Goal: Information Seeking & Learning: Learn about a topic

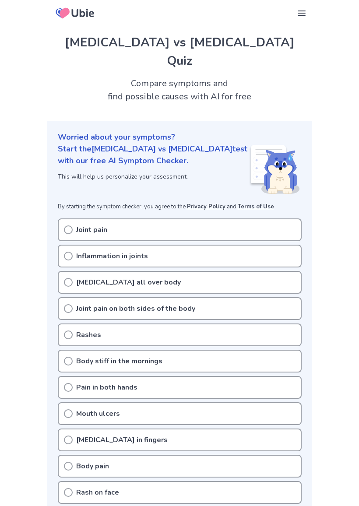
click at [82, 224] on p "Joint pain" at bounding box center [91, 229] width 31 height 11
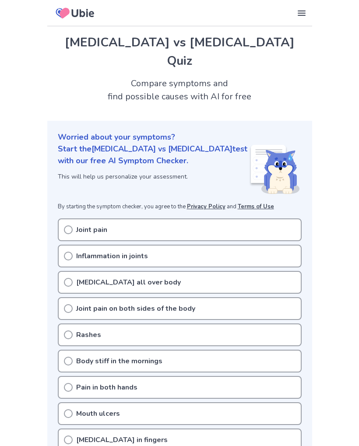
click at [67, 225] on icon at bounding box center [68, 229] width 9 height 9
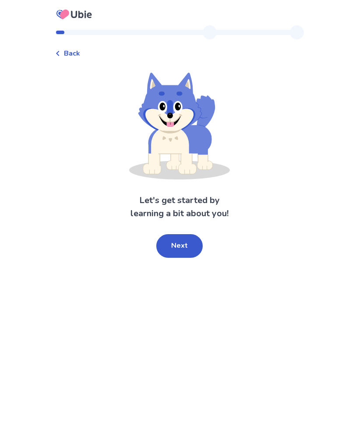
click at [74, 54] on span "Back" at bounding box center [72, 53] width 16 height 11
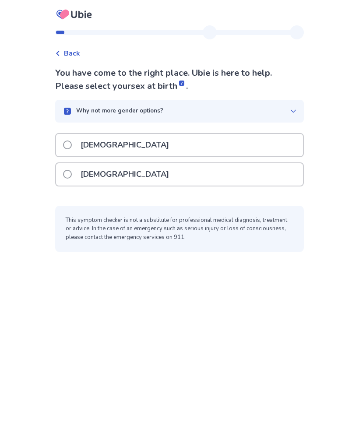
click at [92, 175] on p "[DEMOGRAPHIC_DATA]" at bounding box center [124, 174] width 99 height 22
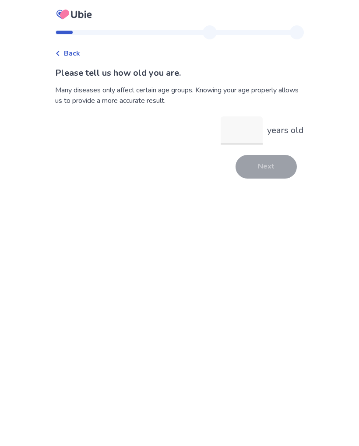
click at [240, 138] on input "years old" at bounding box center [242, 130] width 42 height 28
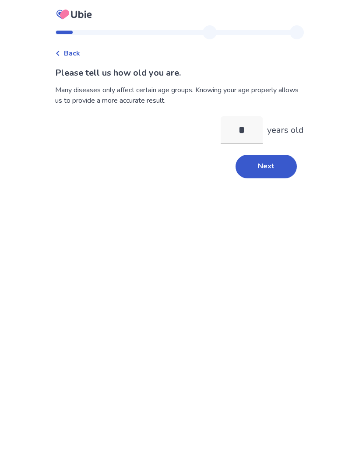
type input "**"
click at [263, 161] on button "Next" at bounding box center [265, 167] width 61 height 24
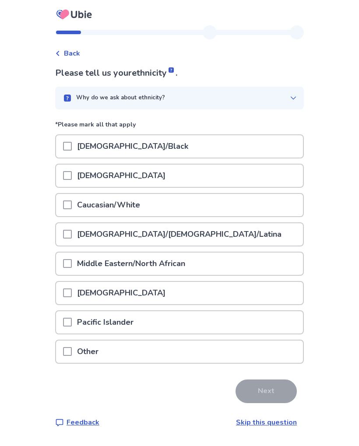
click at [72, 203] on span at bounding box center [67, 204] width 9 height 9
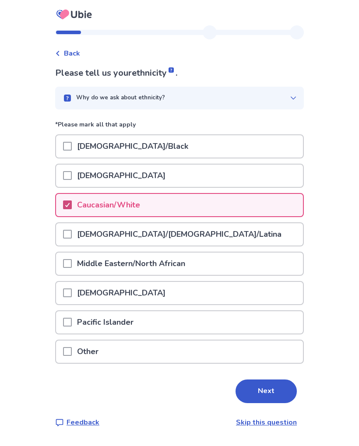
click at [262, 388] on button "Next" at bounding box center [265, 391] width 61 height 24
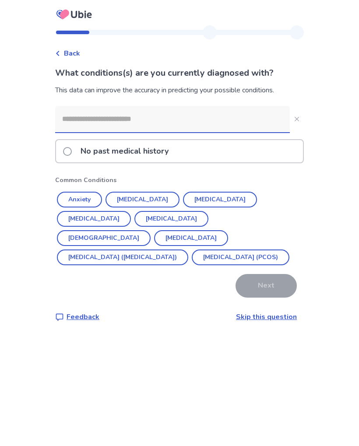
click at [134, 220] on button "Hypothyroidism" at bounding box center [171, 219] width 74 height 16
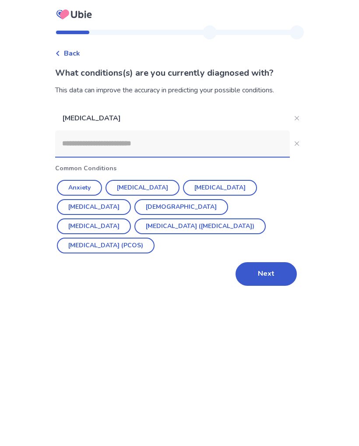
click at [134, 203] on button "Asthma" at bounding box center [181, 207] width 94 height 16
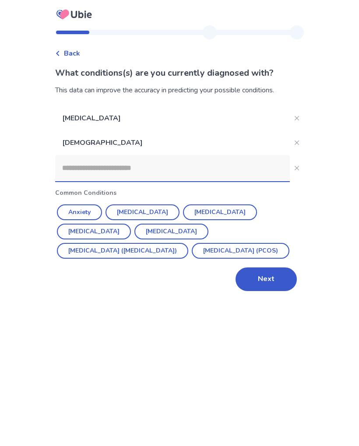
click at [135, 208] on button "Hypertension" at bounding box center [142, 212] width 74 height 16
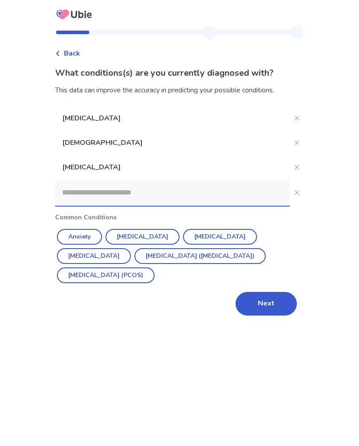
click at [257, 306] on button "Next" at bounding box center [265, 304] width 61 height 24
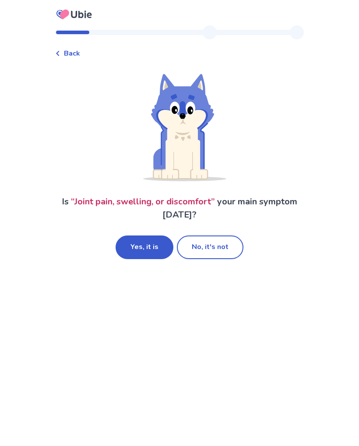
click at [140, 248] on button "Yes, it is" at bounding box center [145, 247] width 58 height 24
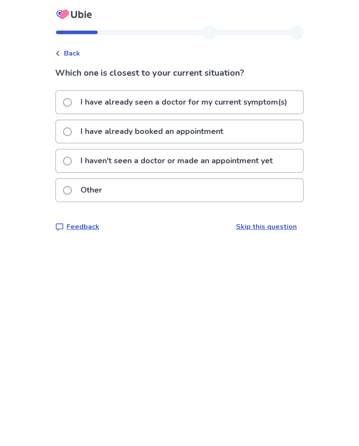
click at [72, 100] on span at bounding box center [67, 102] width 9 height 9
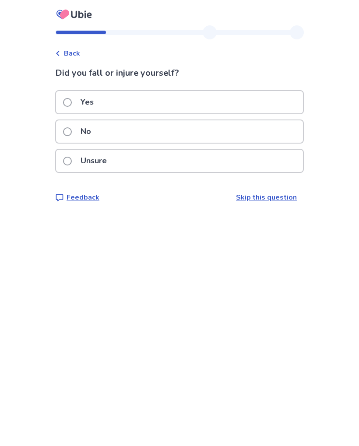
click at [277, 129] on div "No" at bounding box center [179, 131] width 247 height 22
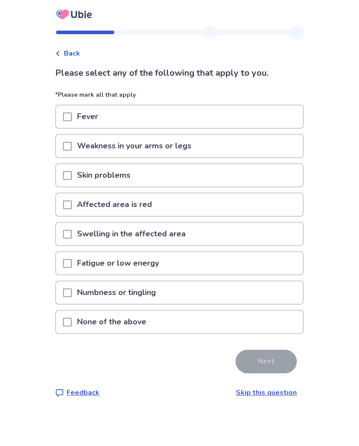
click at [256, 235] on div "Swelling in the affected area" at bounding box center [179, 234] width 247 height 22
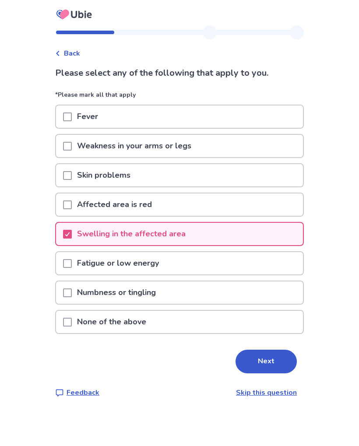
click at [72, 263] on span at bounding box center [67, 263] width 9 height 9
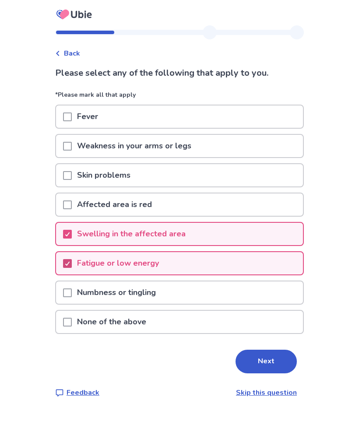
click at [267, 359] on button "Next" at bounding box center [265, 362] width 61 height 24
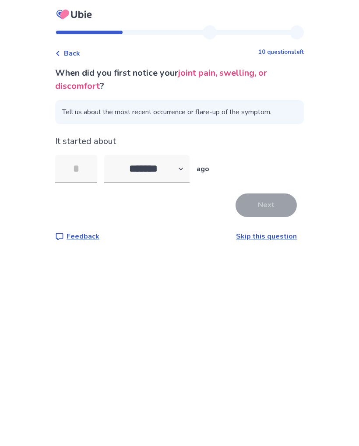
click at [128, 168] on select "******* ****** ******* ******** *******" at bounding box center [146, 169] width 85 height 28
select select "*"
click at [81, 165] on input "tel" at bounding box center [76, 169] width 42 height 28
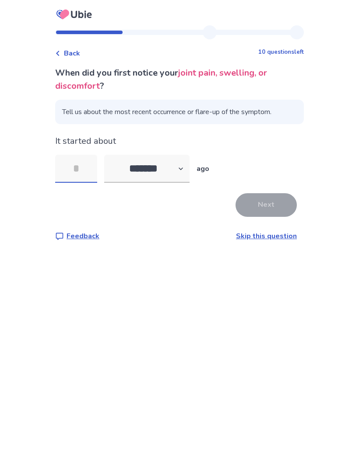
type input "*"
click at [265, 206] on button "Next" at bounding box center [265, 205] width 61 height 24
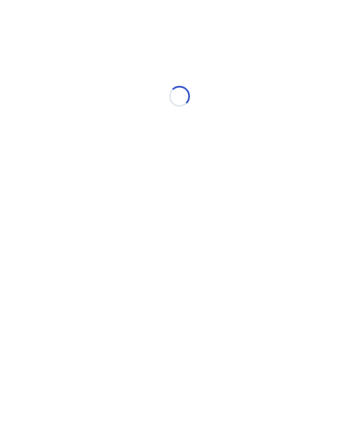
select select "*"
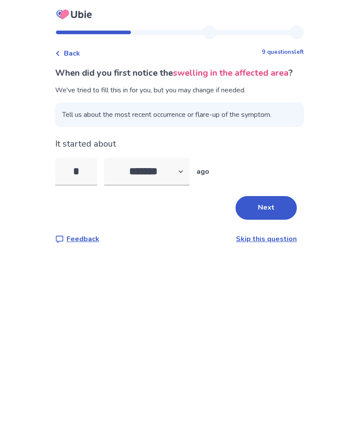
click at [266, 220] on button "Next" at bounding box center [265, 208] width 61 height 24
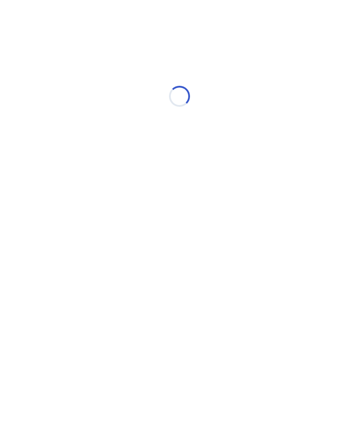
select select "*"
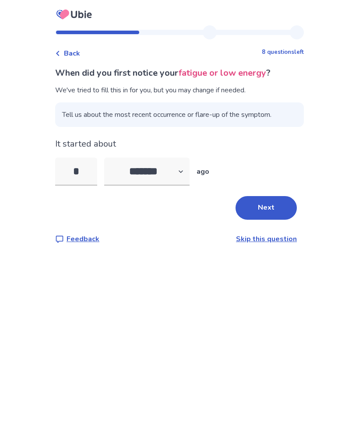
click at [265, 209] on button "Next" at bounding box center [265, 208] width 61 height 24
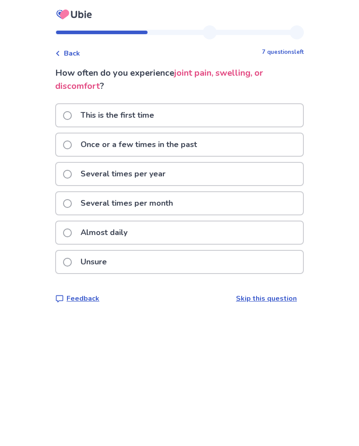
click at [72, 230] on span at bounding box center [67, 232] width 9 height 9
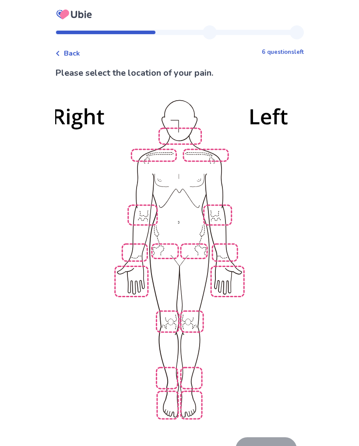
click at [224, 269] on img at bounding box center [179, 258] width 497 height 336
click at [196, 241] on img at bounding box center [179, 258] width 497 height 336
click at [166, 387] on img at bounding box center [179, 258] width 497 height 336
click at [190, 391] on img at bounding box center [179, 258] width 497 height 336
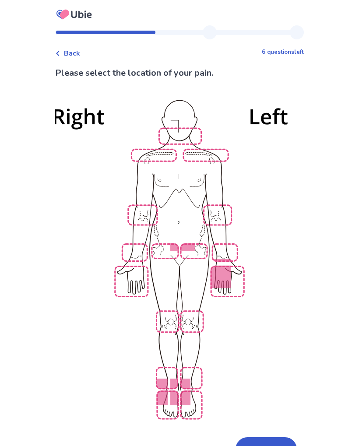
click at [165, 363] on img at bounding box center [179, 258] width 497 height 336
click at [135, 240] on img at bounding box center [179, 258] width 497 height 336
click at [186, 133] on img at bounding box center [179, 258] width 497 height 336
click at [267, 437] on button "Next" at bounding box center [265, 449] width 61 height 24
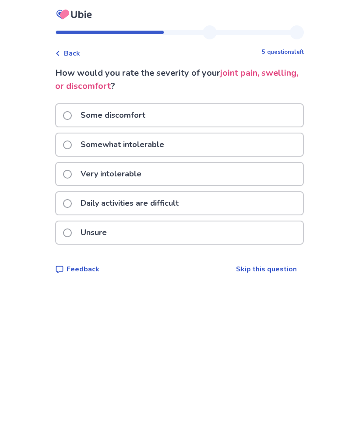
click at [102, 144] on p "Somewhat intolerable" at bounding box center [122, 144] width 94 height 22
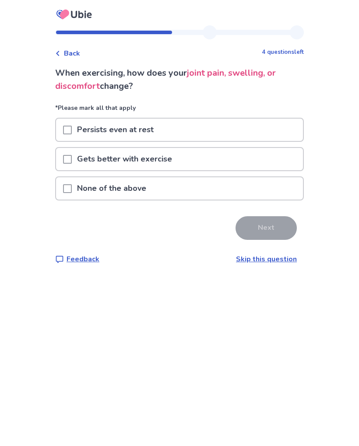
click at [99, 159] on p "Gets better with exercise" at bounding box center [124, 159] width 105 height 22
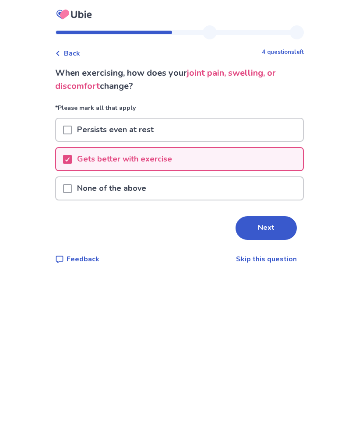
click at [263, 227] on button "Next" at bounding box center [265, 228] width 61 height 24
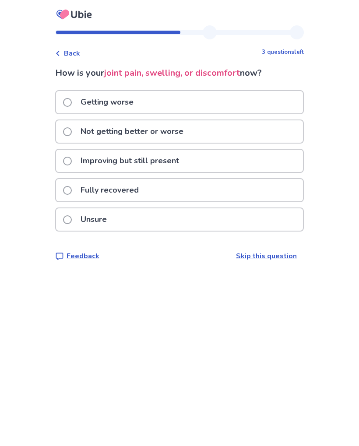
click at [106, 163] on p "Improving but still present" at bounding box center [129, 161] width 109 height 22
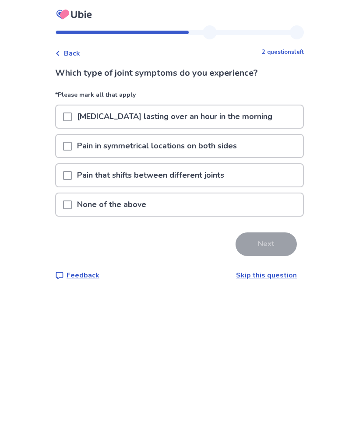
click at [79, 50] on span "Back" at bounding box center [72, 53] width 16 height 11
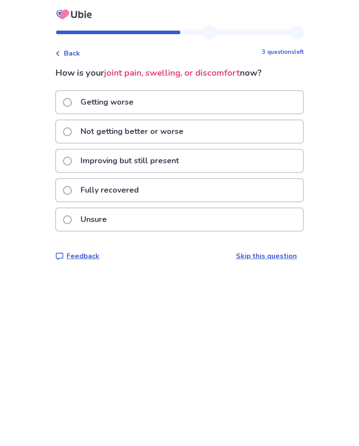
click at [105, 100] on p "Getting worse" at bounding box center [106, 102] width 63 height 22
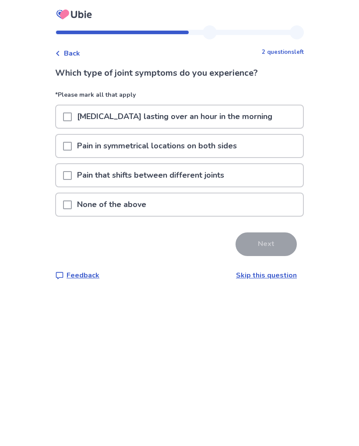
click at [102, 116] on p "Stiffness lasting over an hour in the morning" at bounding box center [175, 116] width 206 height 22
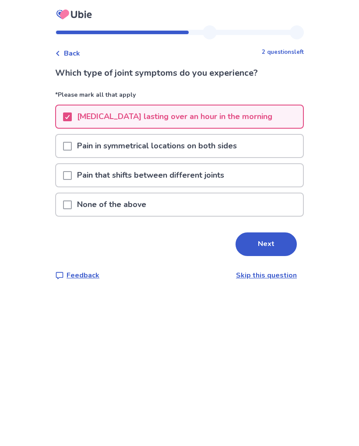
click at [95, 176] on p "Pain that shifts between different joints" at bounding box center [151, 175] width 158 height 22
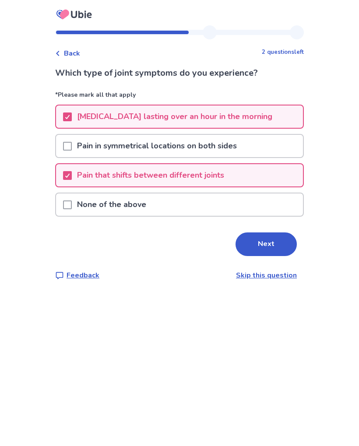
click at [259, 253] on button "Next" at bounding box center [265, 244] width 61 height 24
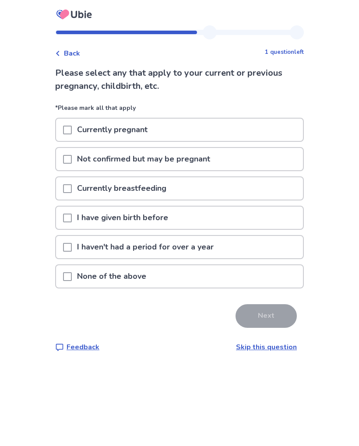
click at [108, 246] on p "I haven't had a period for over a year" at bounding box center [145, 247] width 147 height 22
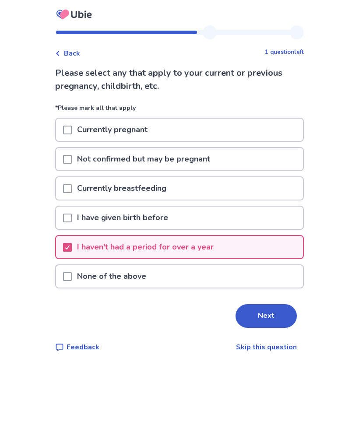
click at [258, 314] on button "Next" at bounding box center [265, 316] width 61 height 24
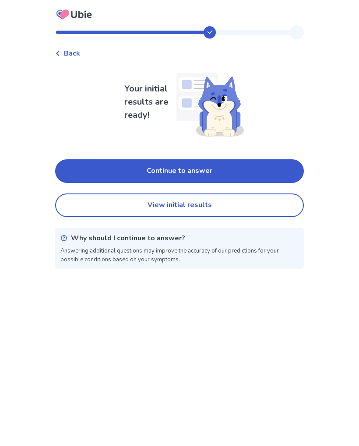
click at [161, 207] on button "View initial results" at bounding box center [179, 205] width 249 height 24
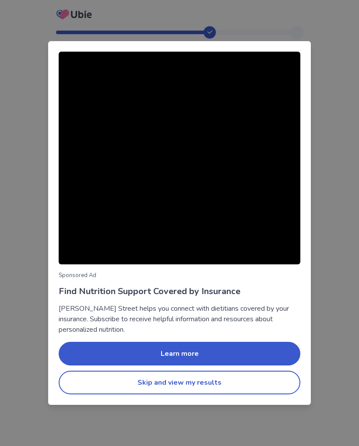
click at [164, 382] on button "Skip and view my results" at bounding box center [180, 383] width 242 height 24
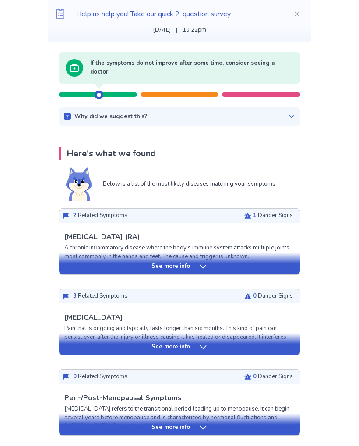
scroll to position [69, 0]
click at [169, 265] on p "See more info" at bounding box center [170, 267] width 39 height 9
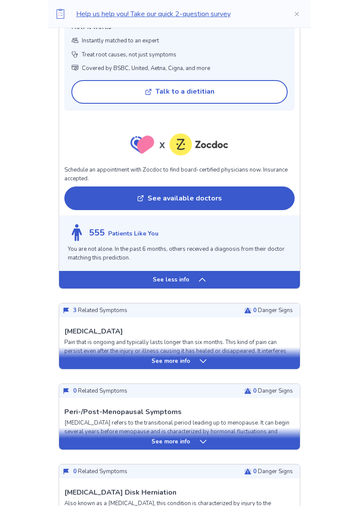
scroll to position [680, 0]
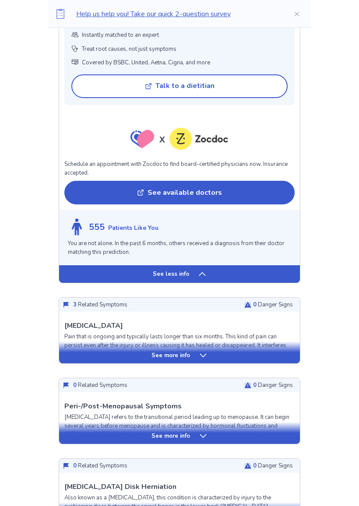
click at [164, 352] on p "See more info" at bounding box center [170, 356] width 39 height 9
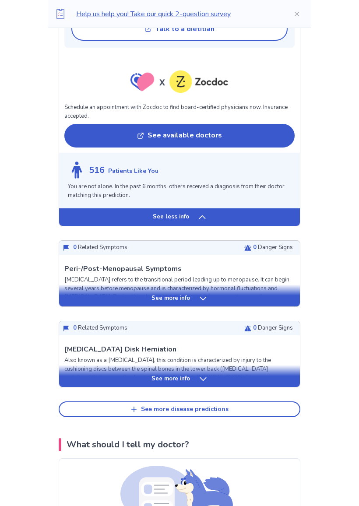
scroll to position [1358, 0]
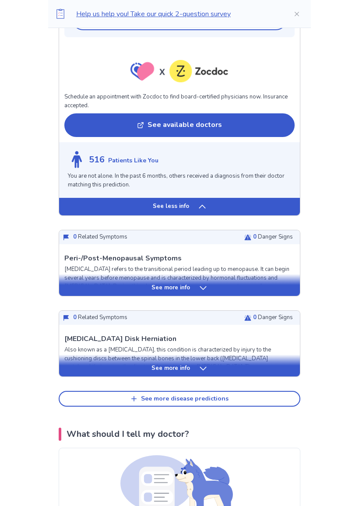
click at [162, 364] on p "See more info" at bounding box center [170, 368] width 39 height 9
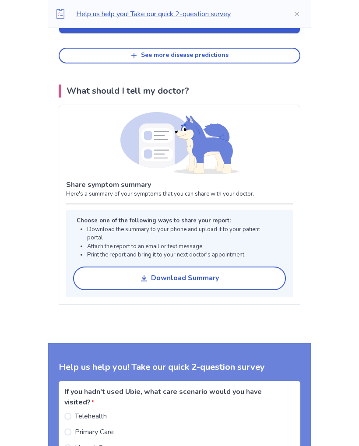
scroll to position [2386, 0]
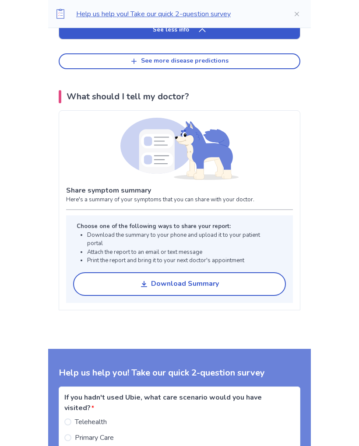
click at [158, 280] on div "Download Summary" at bounding box center [185, 284] width 68 height 8
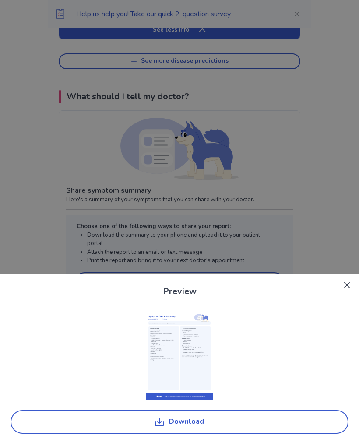
click at [165, 342] on img at bounding box center [180, 356] width 68 height 88
click at [178, 417] on button "Download" at bounding box center [180, 422] width 338 height 24
